Goal: Information Seeking & Learning: Learn about a topic

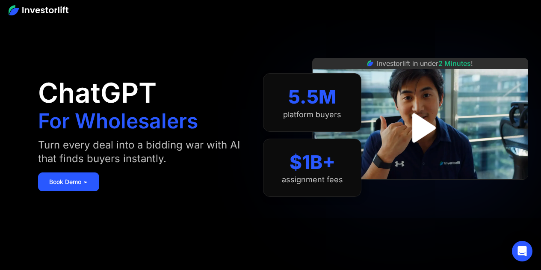
click at [419, 125] on img "open lightbox" at bounding box center [420, 127] width 53 height 53
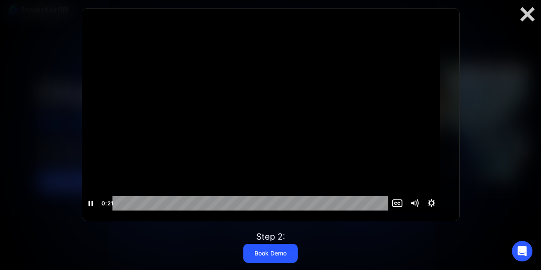
click at [336, 110] on div at bounding box center [261, 110] width 359 height 202
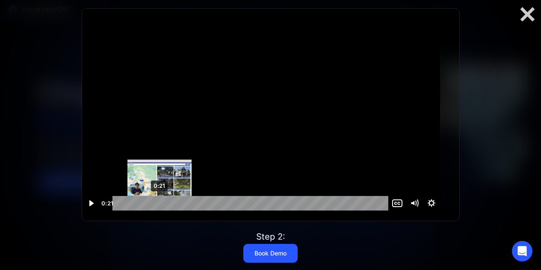
scroll to position [0, 0]
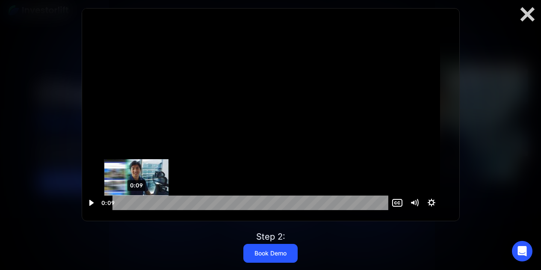
click at [145, 203] on div "0:09" at bounding box center [252, 203] width 266 height 15
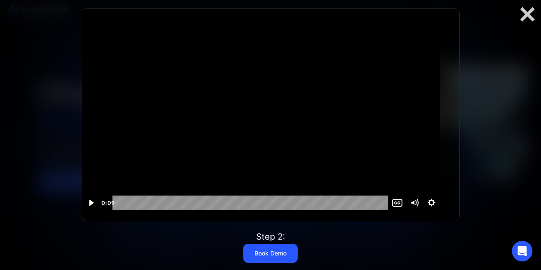
click at [253, 106] on div at bounding box center [261, 109] width 359 height 202
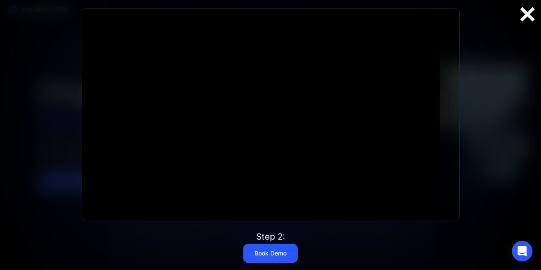
click at [529, 15] on div at bounding box center [527, 15] width 27 height 18
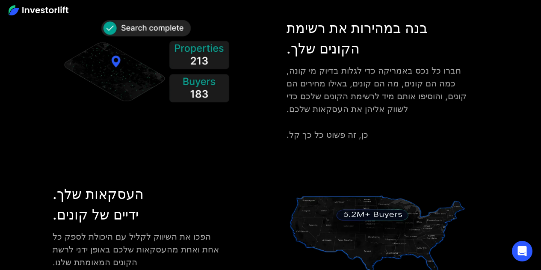
scroll to position [1027, 0]
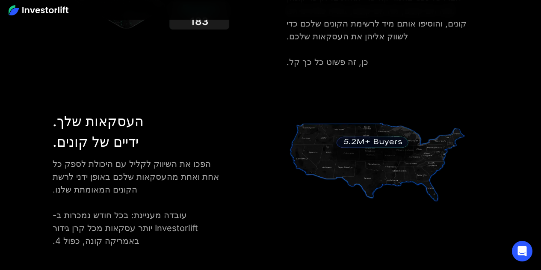
scroll to position [1112, 0]
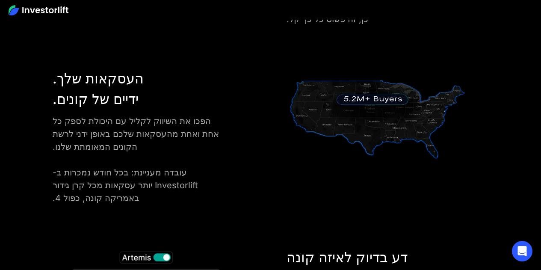
click at [379, 106] on img at bounding box center [377, 117] width 181 height 98
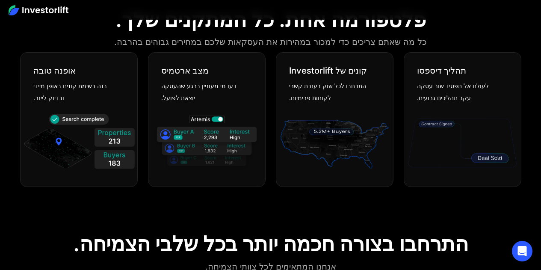
scroll to position [428, 0]
